Goal: Check status: Check status

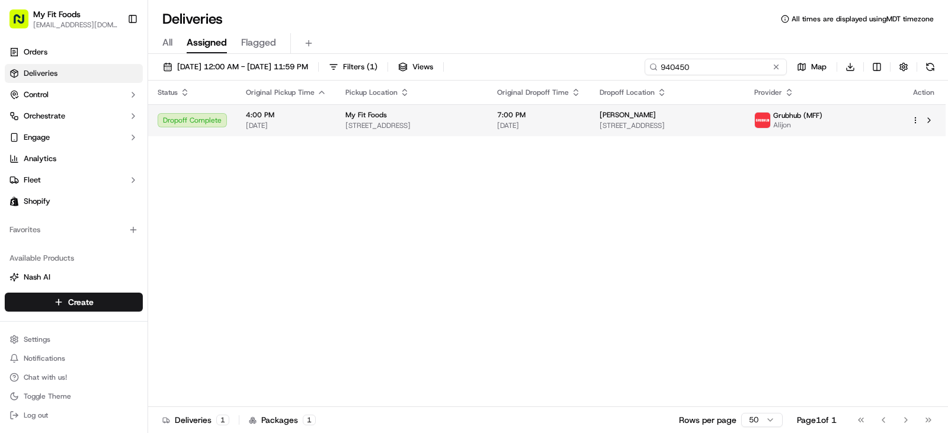
type input "940450"
click at [198, 122] on div "Dropoff Complete" at bounding box center [192, 120] width 69 height 14
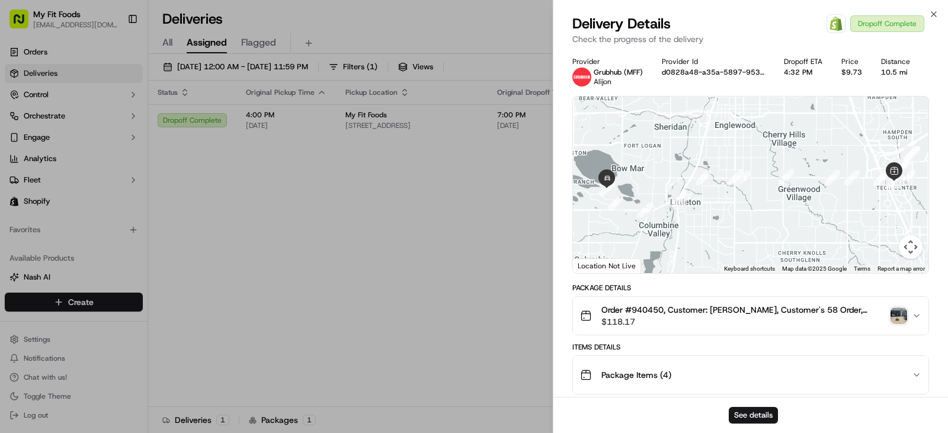
click at [896, 315] on img "button" at bounding box center [898, 315] width 17 height 17
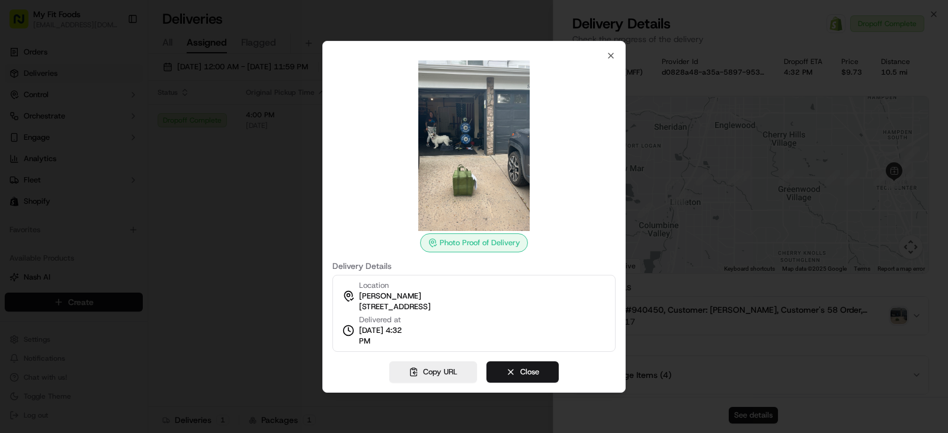
click at [406, 206] on img at bounding box center [474, 145] width 171 height 171
click at [610, 54] on icon "button" at bounding box center [610, 55] width 5 height 5
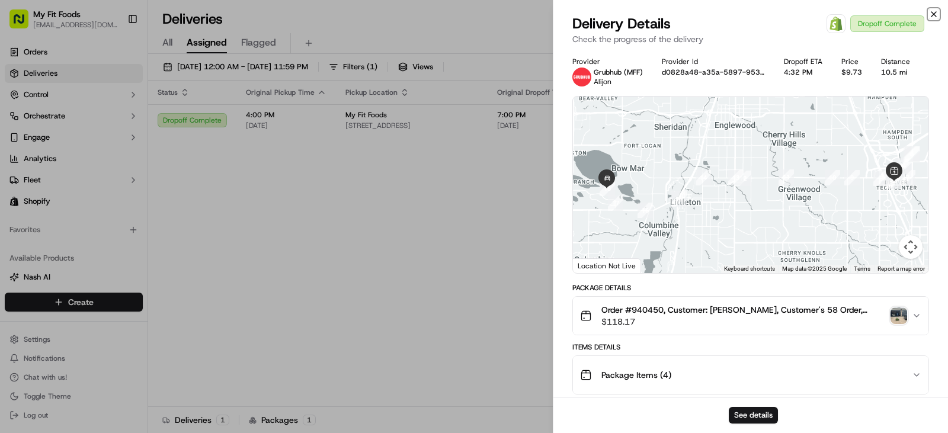
click at [933, 15] on icon "button" at bounding box center [933, 14] width 5 height 5
